Goal: Task Accomplishment & Management: Manage account settings

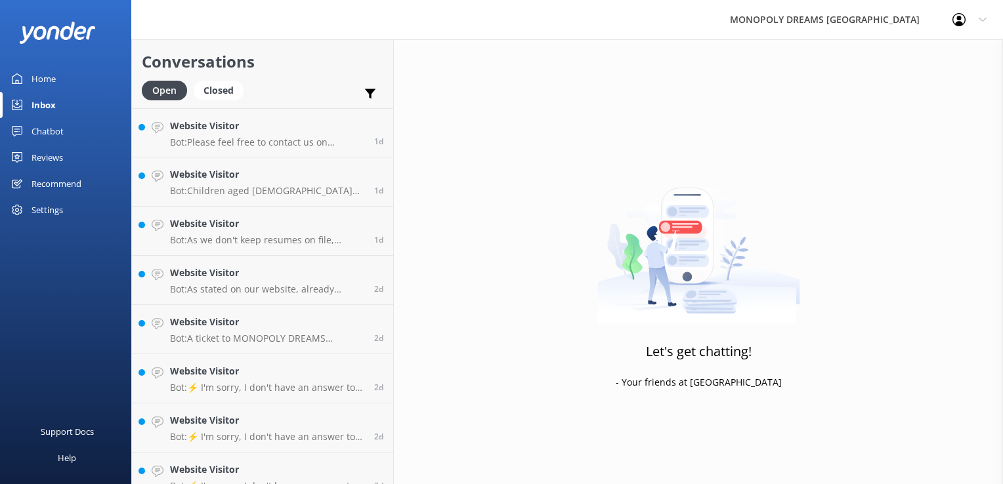
click at [40, 133] on div "Chatbot" at bounding box center [48, 131] width 32 height 26
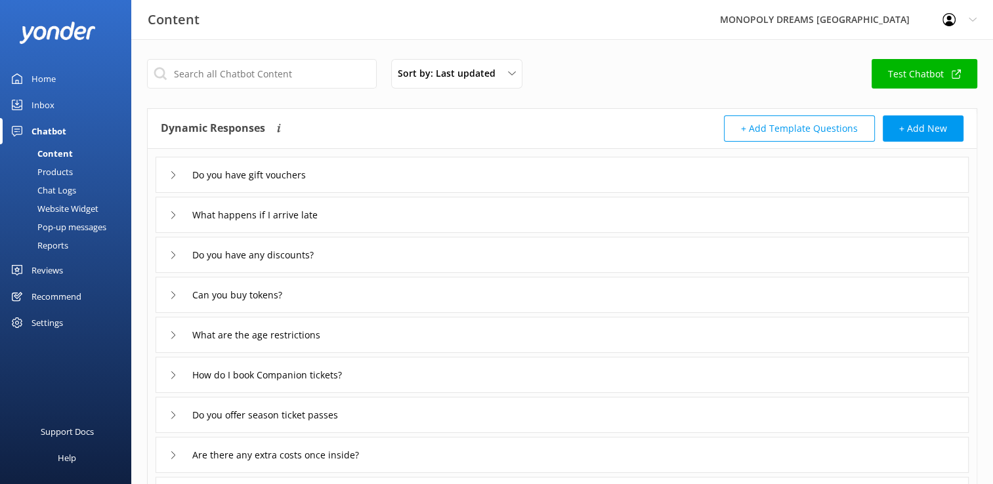
click at [41, 272] on div "Reviews" at bounding box center [48, 270] width 32 height 26
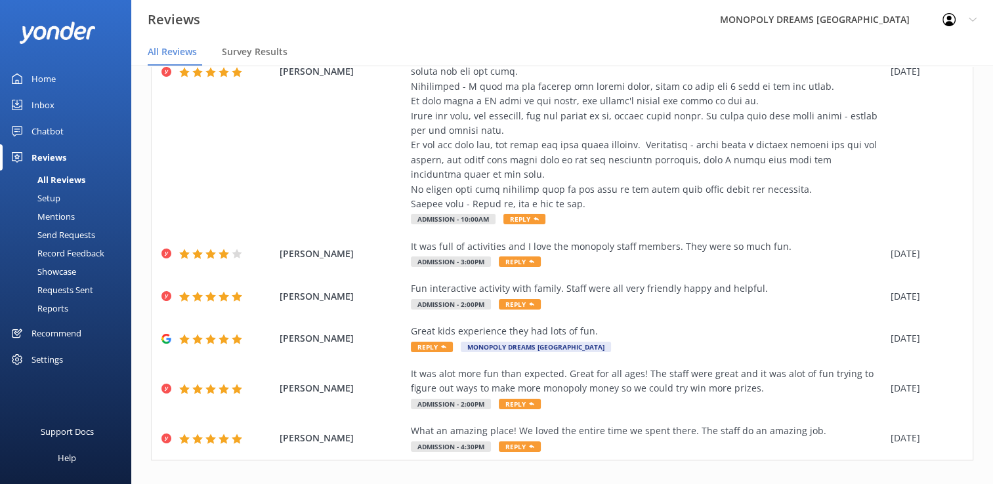
scroll to position [777, 0]
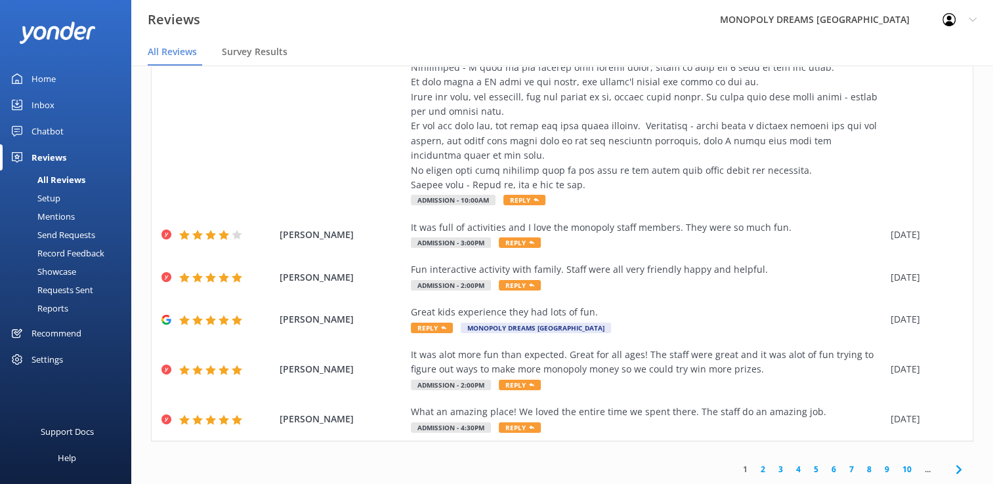
click at [953, 469] on icon at bounding box center [959, 470] width 16 height 16
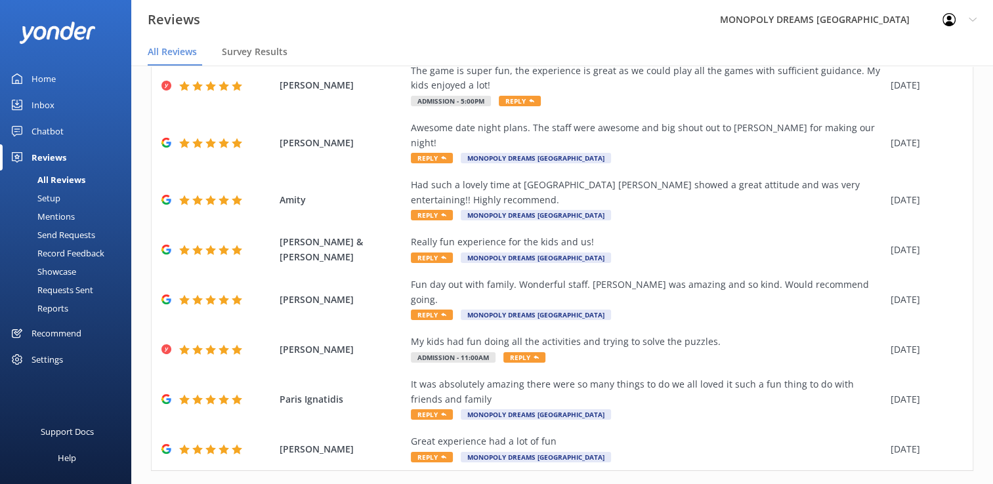
scroll to position [26, 0]
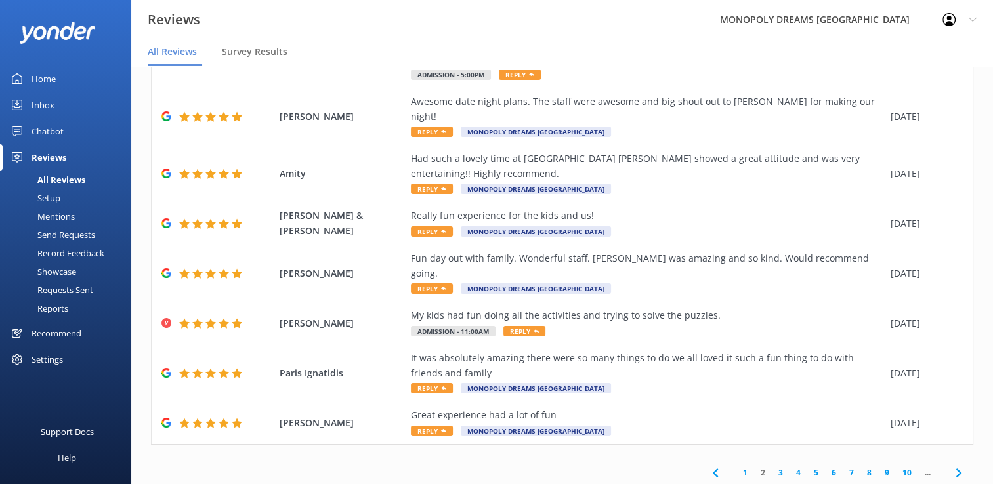
click at [956, 469] on use at bounding box center [958, 473] width 5 height 9
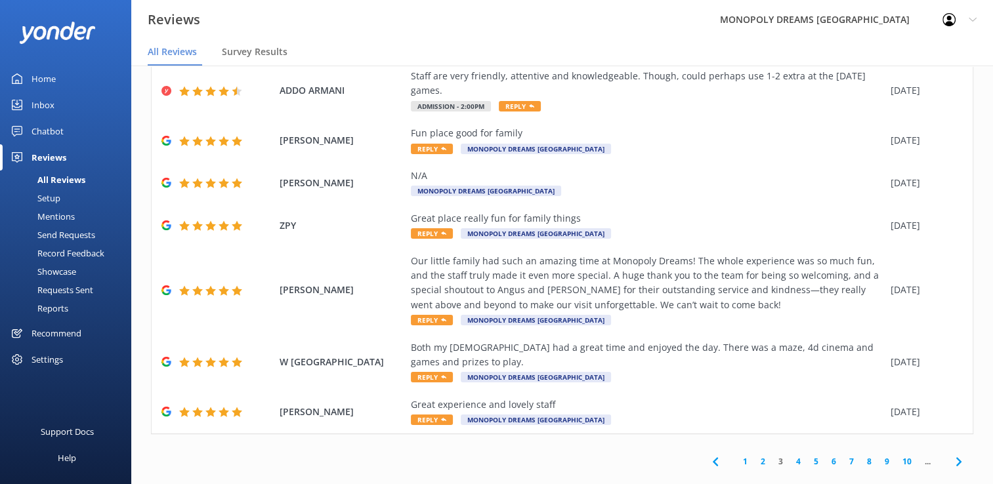
scroll to position [306, 0]
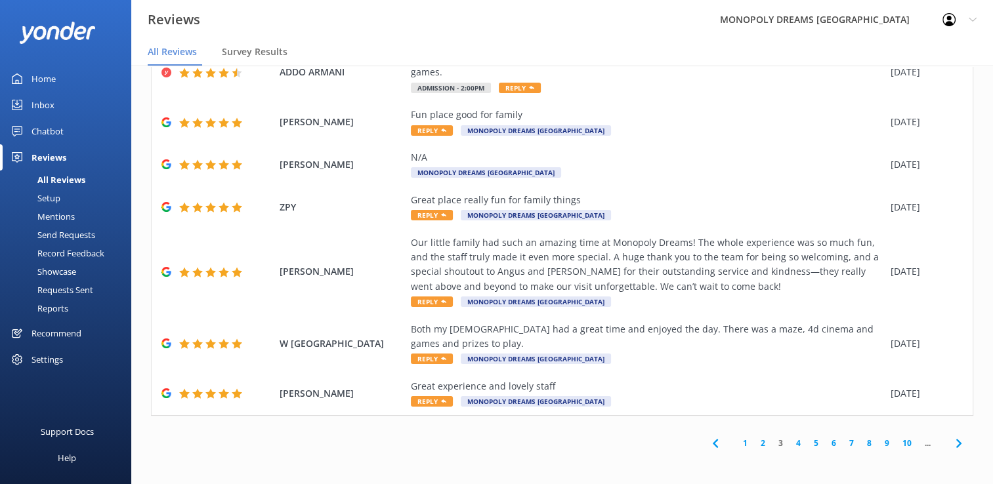
click at [951, 445] on icon at bounding box center [959, 444] width 16 height 16
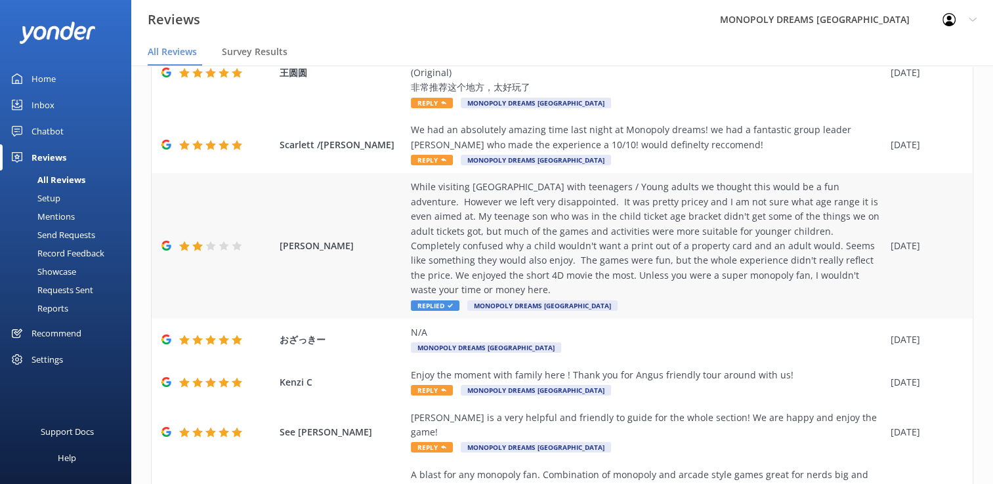
scroll to position [365, 0]
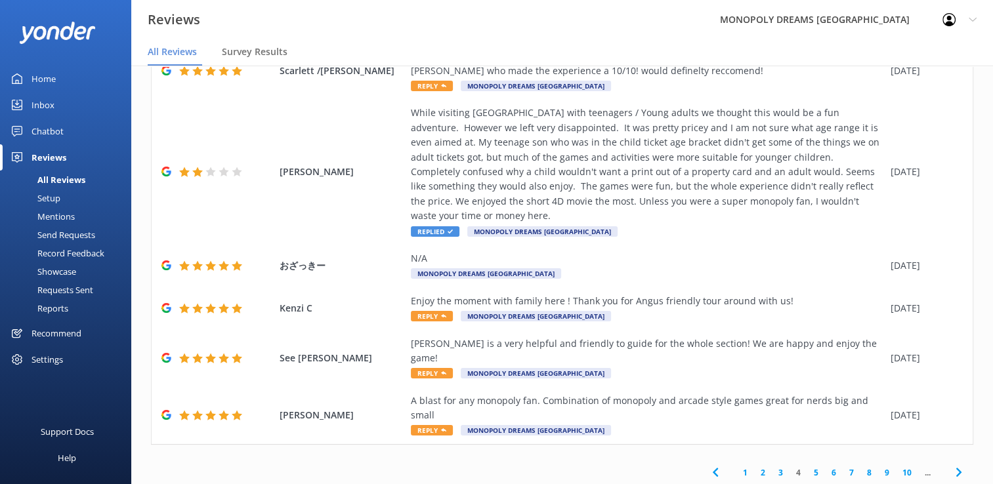
click at [952, 465] on icon at bounding box center [959, 473] width 16 height 16
